Goal: Find specific page/section: Find specific page/section

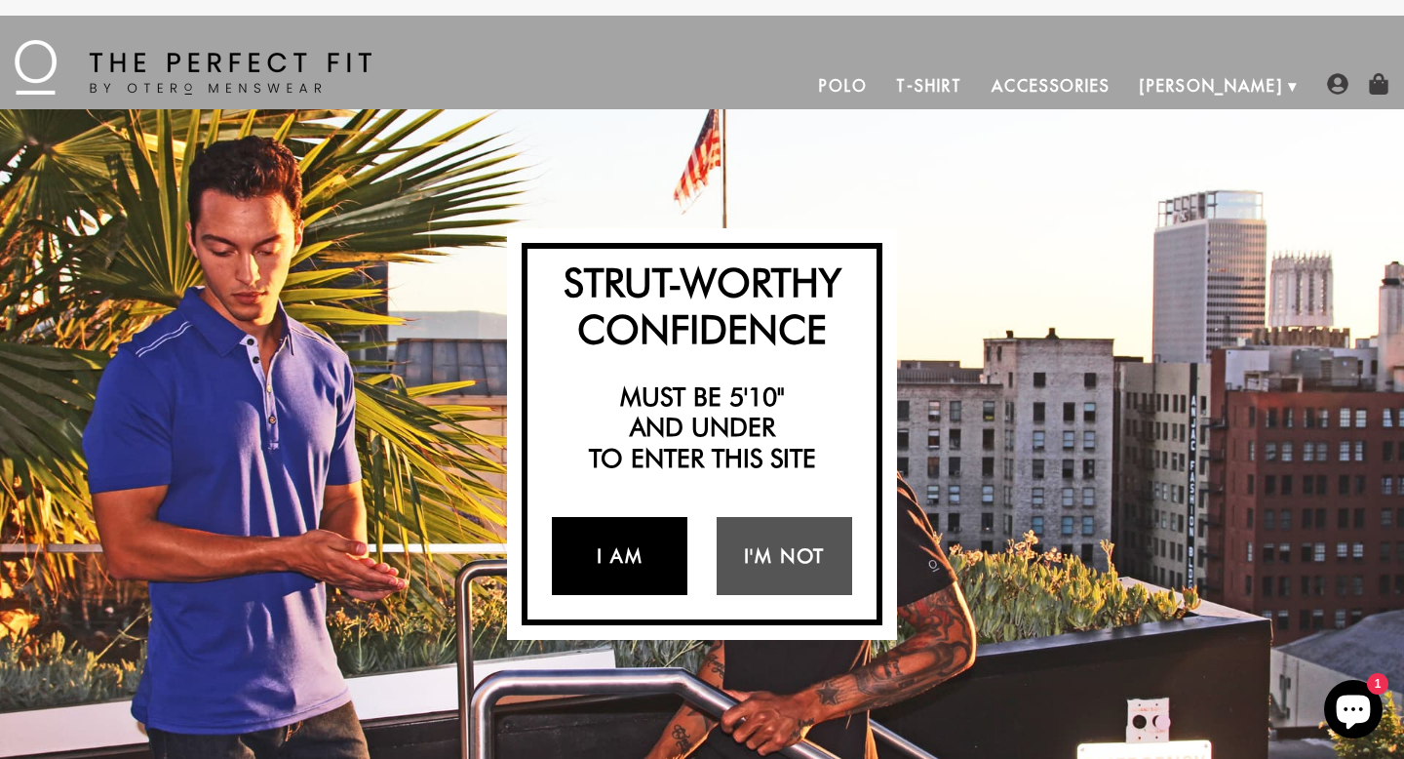
click at [633, 553] on link "I Am" at bounding box center [620, 556] width 136 height 78
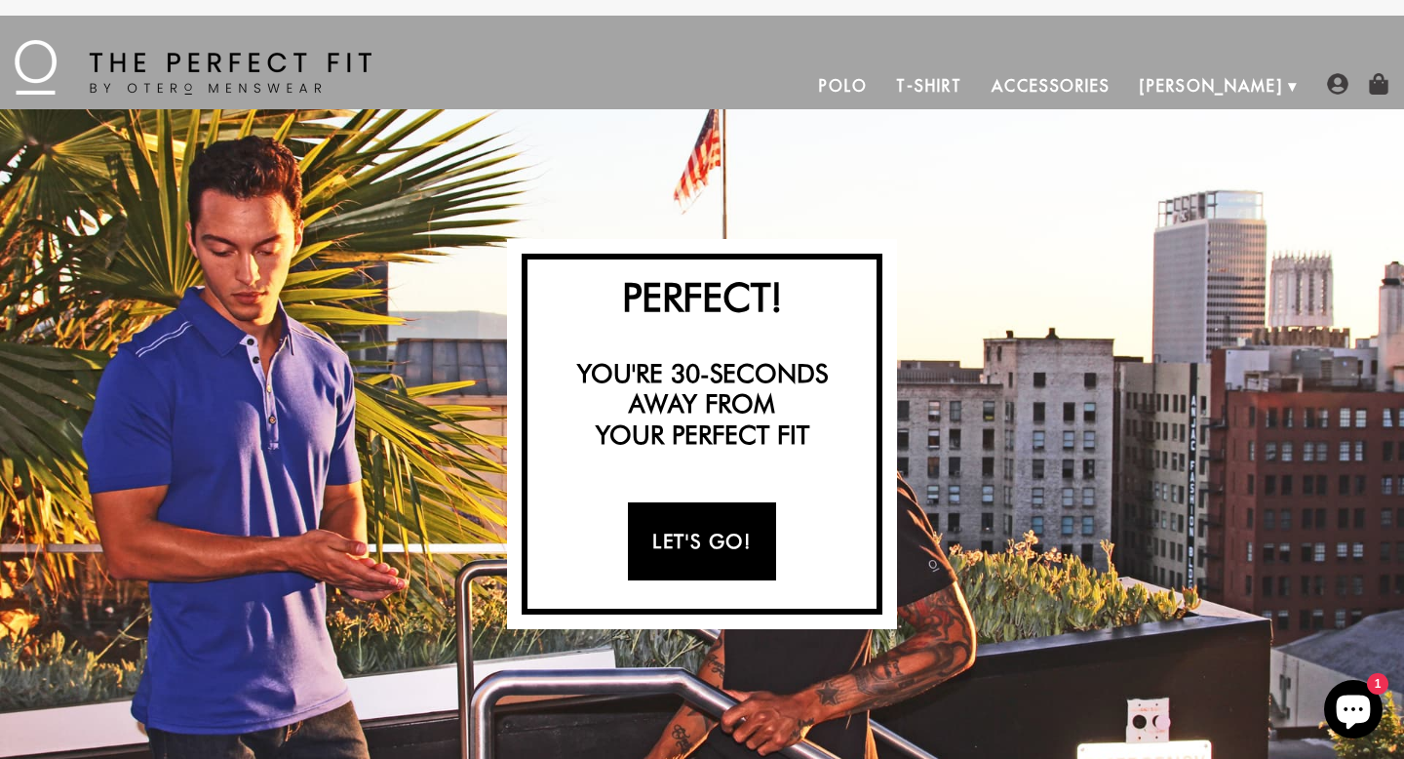
click at [669, 543] on link "Let's Go!" at bounding box center [701, 541] width 147 height 78
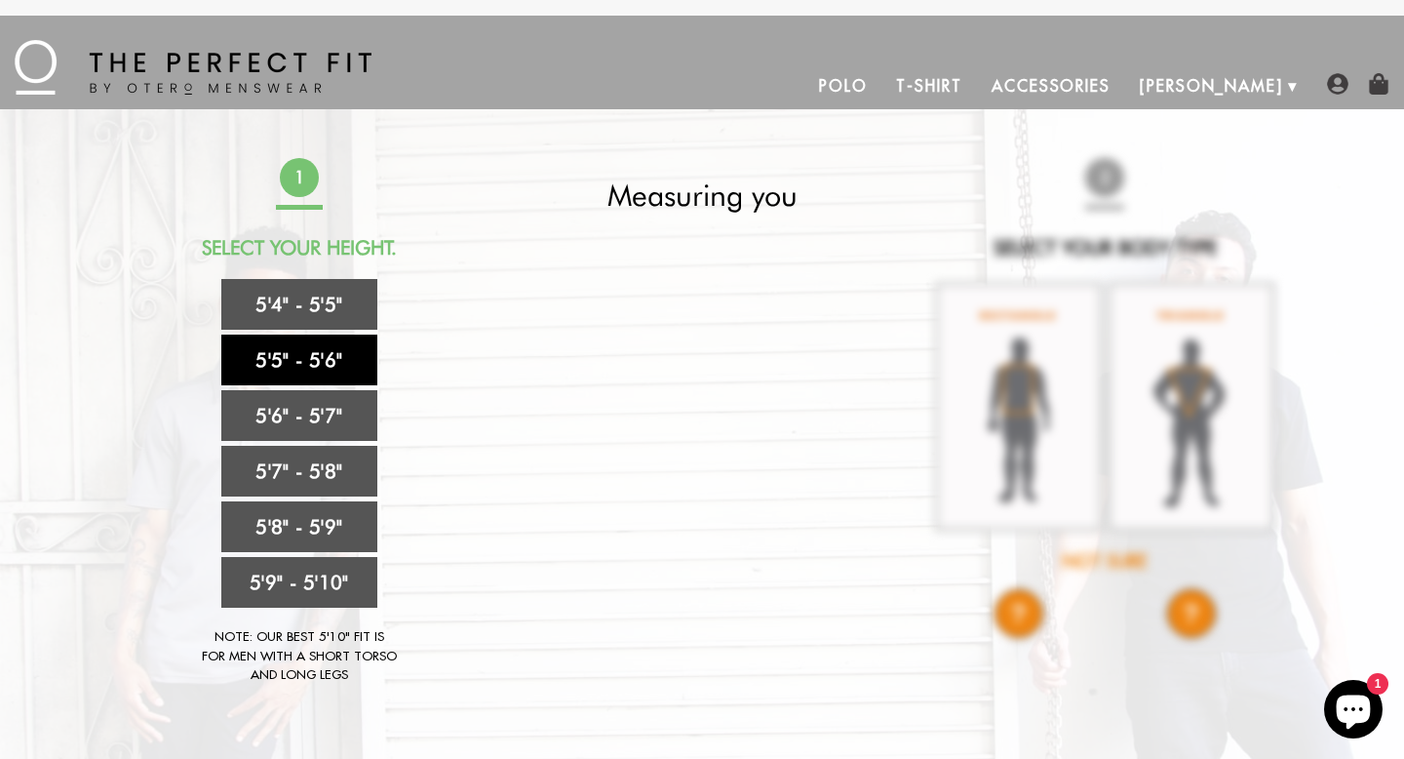
click at [309, 368] on link "5'5" - 5'6"" at bounding box center [299, 359] width 156 height 51
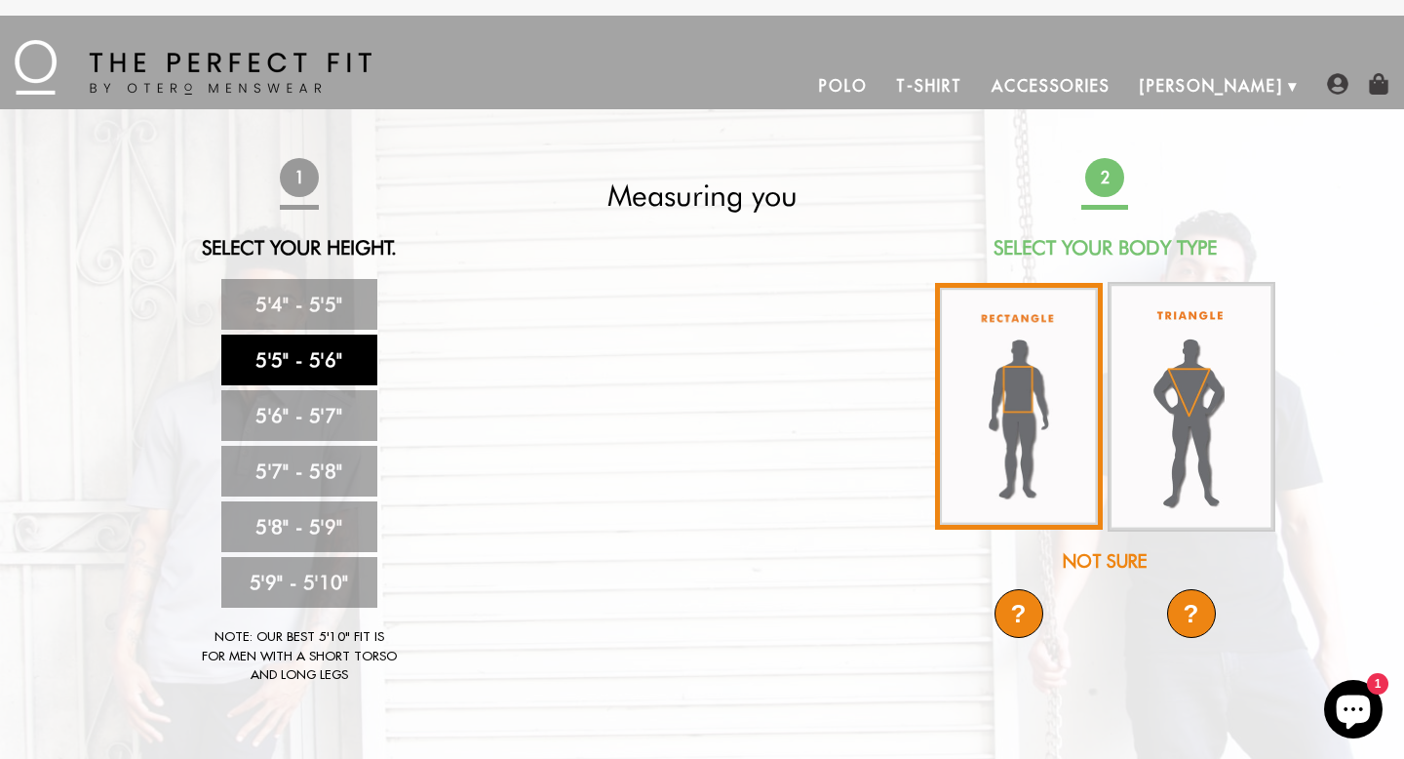
click at [1062, 387] on img at bounding box center [1019, 406] width 168 height 247
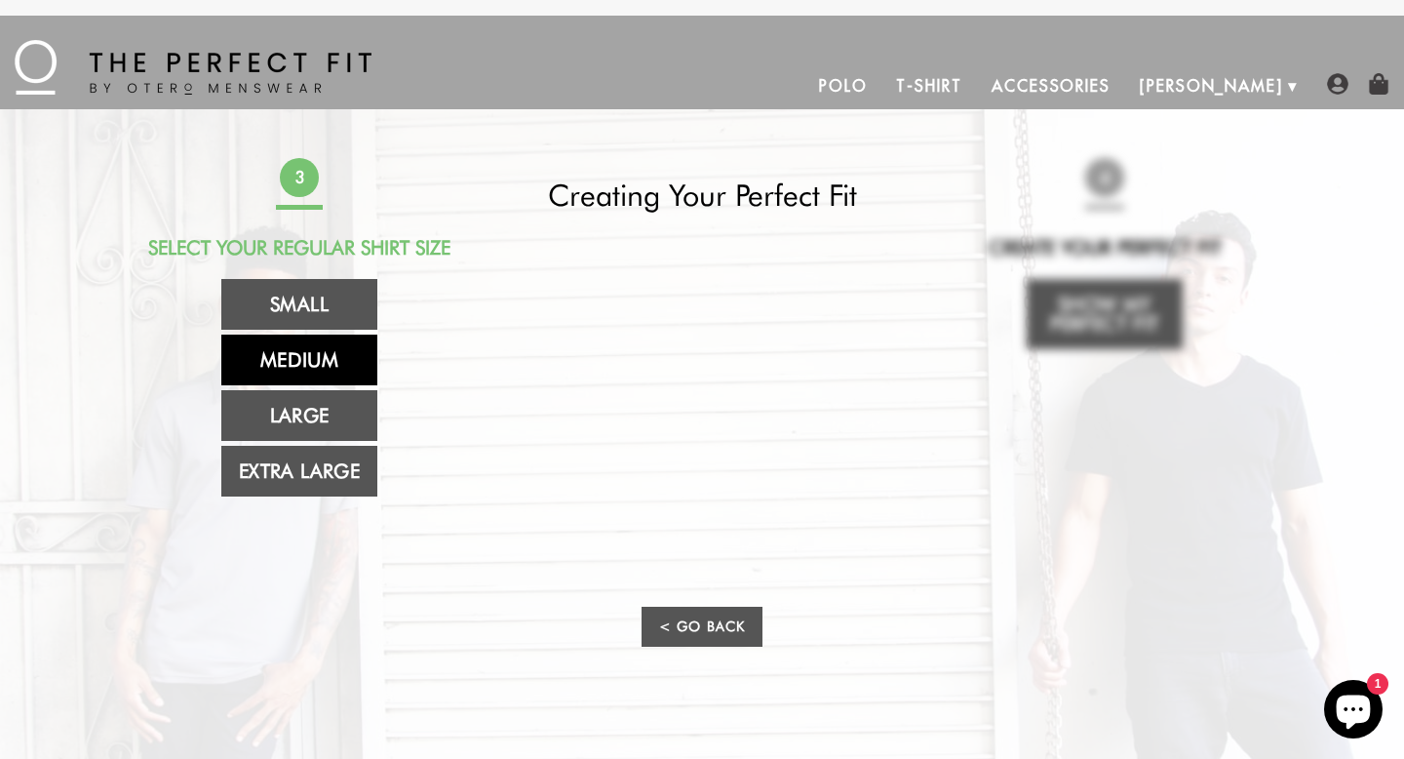
click at [318, 368] on link "Medium" at bounding box center [299, 359] width 156 height 51
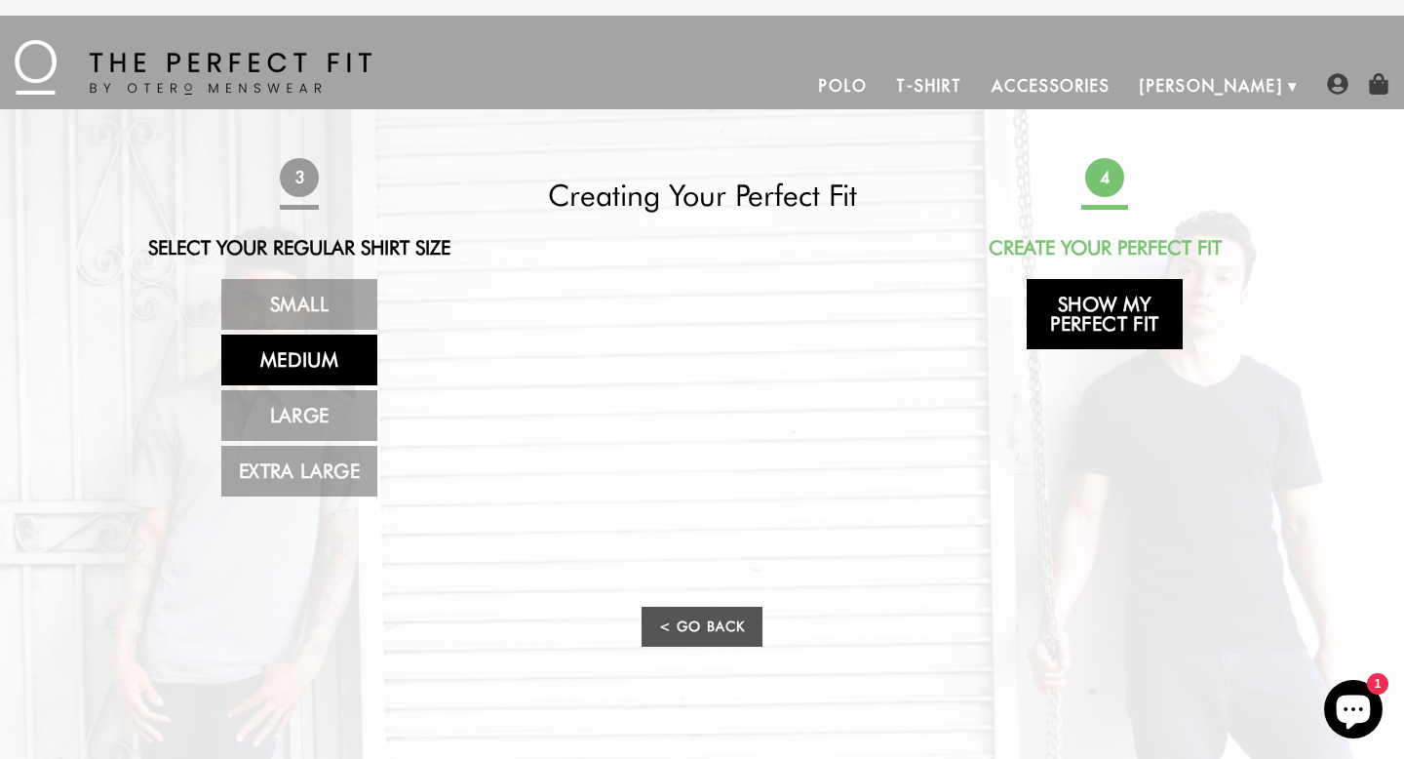
click at [1075, 303] on link "Show My Perfect Fit" at bounding box center [1105, 314] width 156 height 70
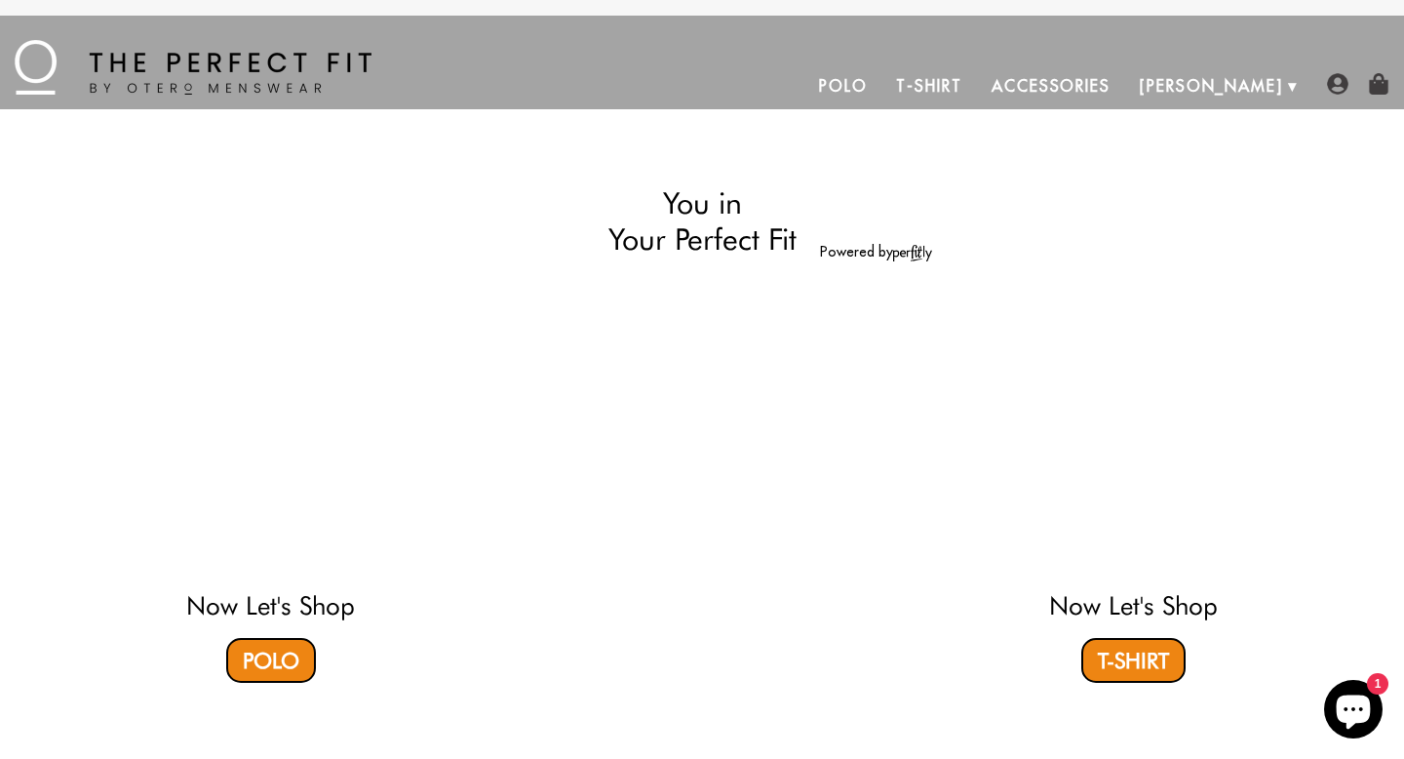
select select "55-56"
select select "M"
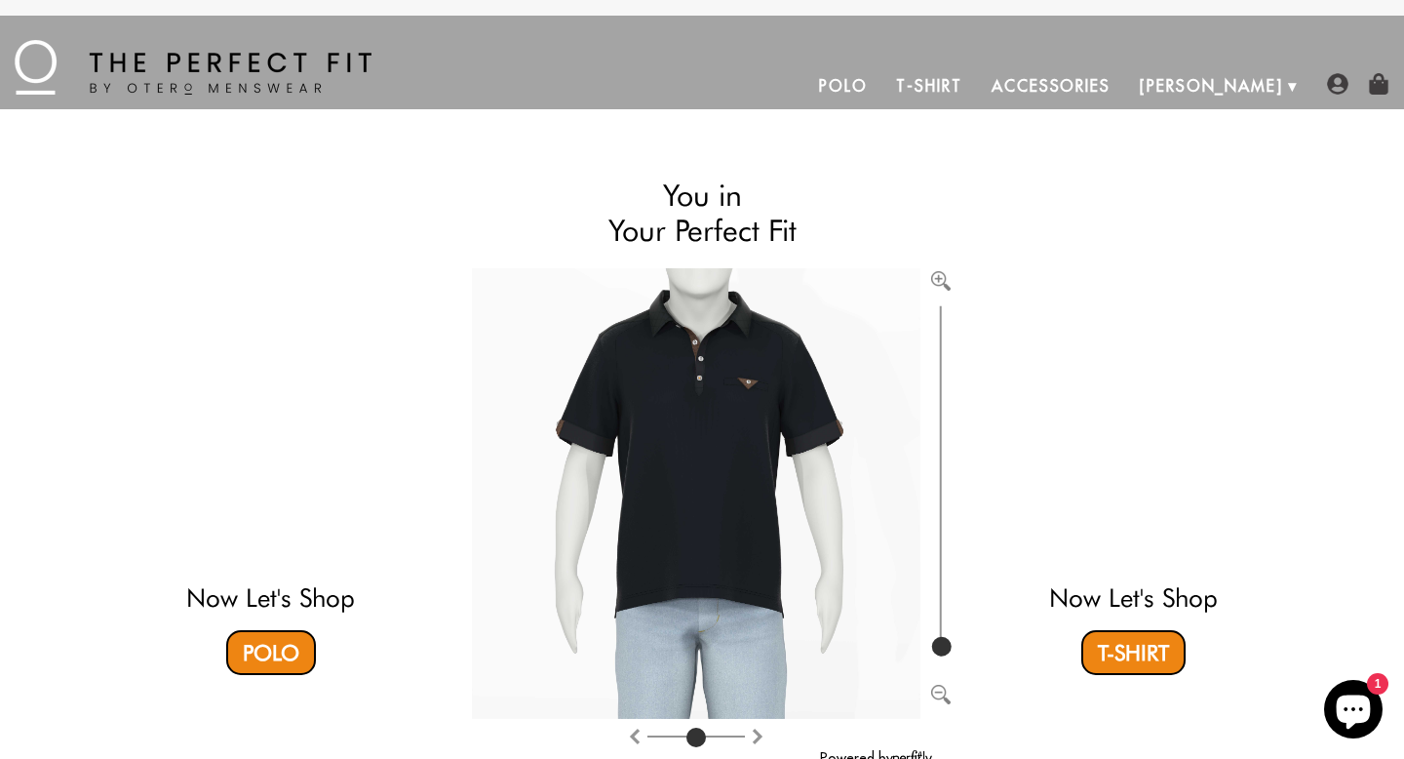
click at [1096, 89] on link "Accessories" at bounding box center [1051, 85] width 148 height 47
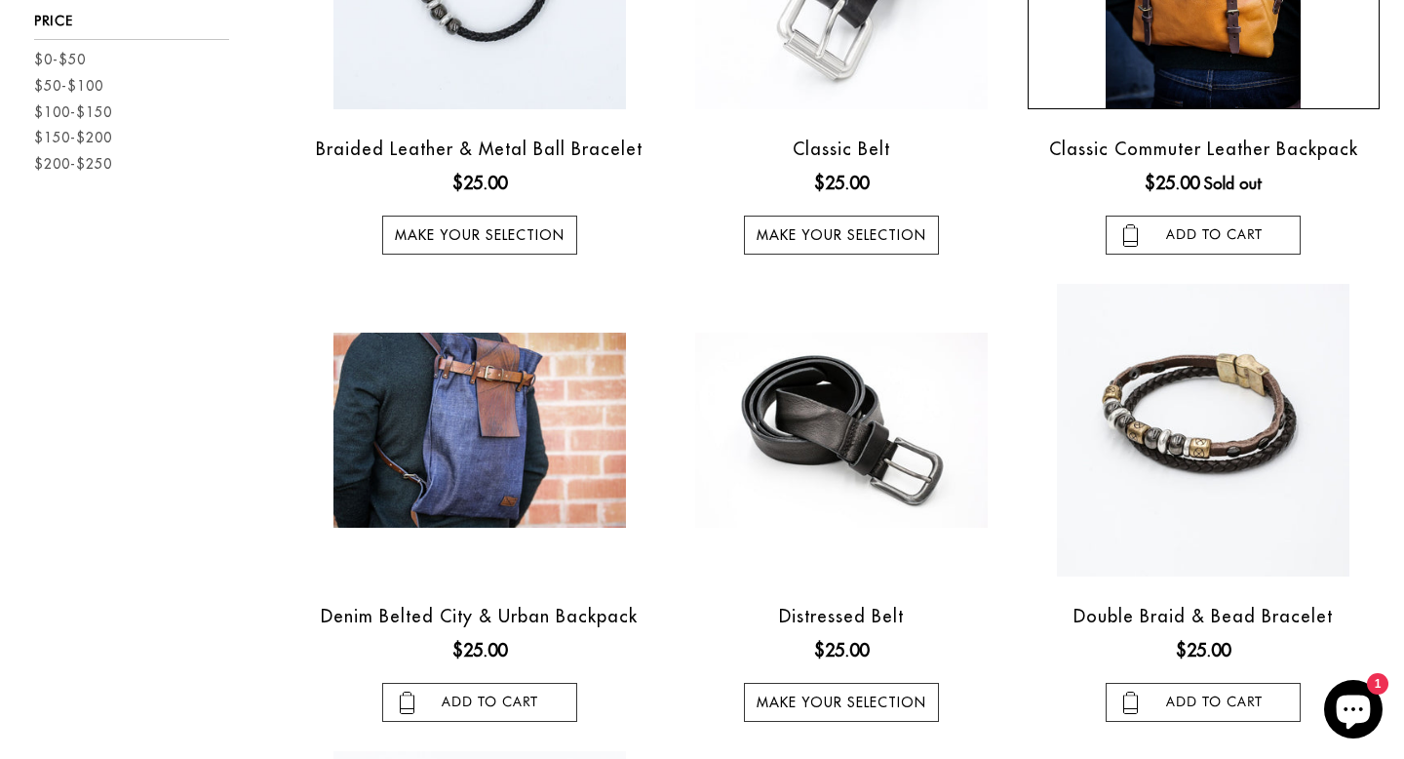
scroll to position [110, 0]
